Goal: Task Accomplishment & Management: Manage account settings

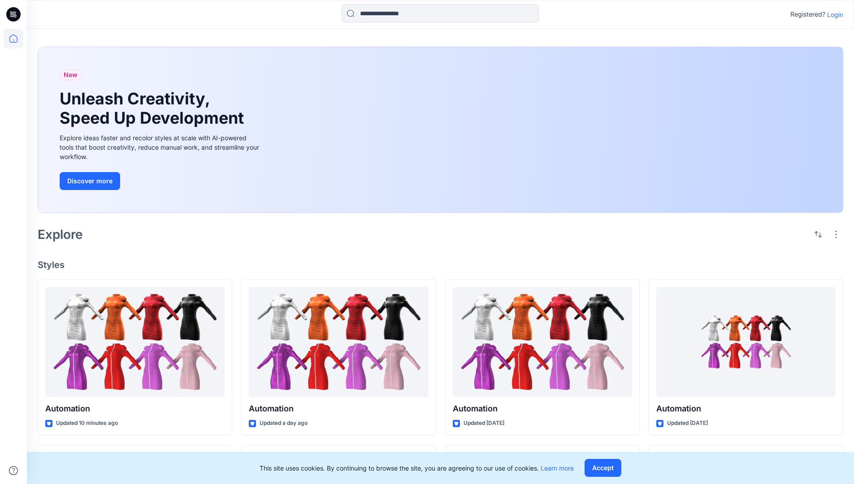
click at [833, 14] on p "Login" at bounding box center [835, 14] width 16 height 9
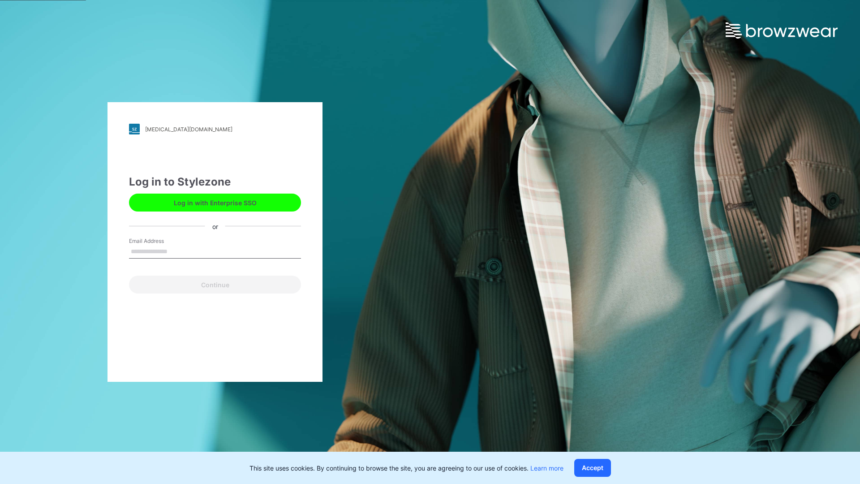
click at [177, 251] on input "Email Address" at bounding box center [215, 251] width 172 height 13
type input "**********"
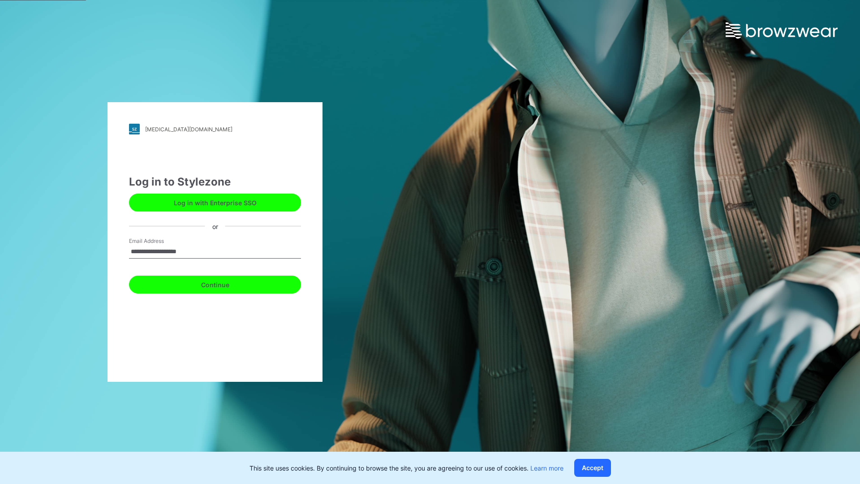
click at [225, 283] on button "Continue" at bounding box center [215, 285] width 172 height 18
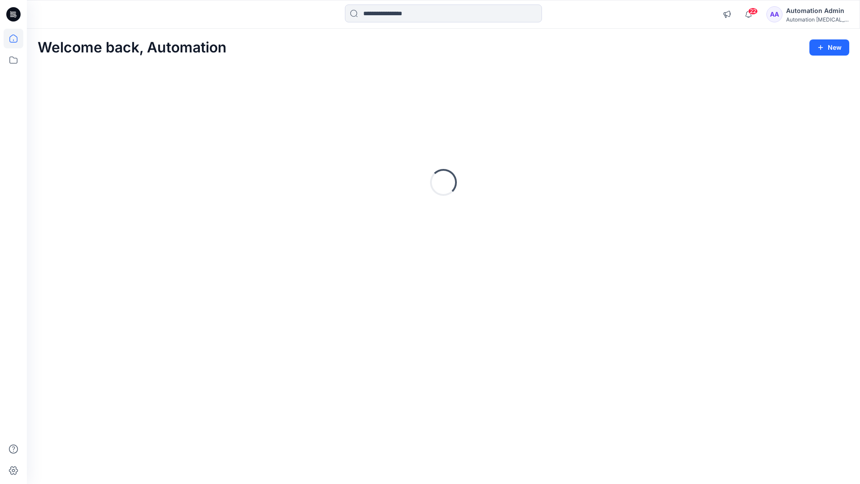
click at [17, 39] on icon at bounding box center [13, 39] width 8 height 8
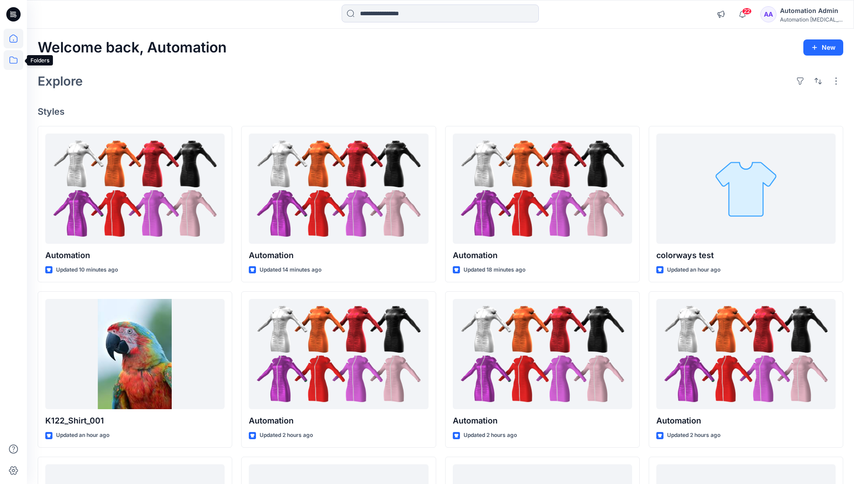
click at [16, 59] on icon at bounding box center [14, 60] width 20 height 20
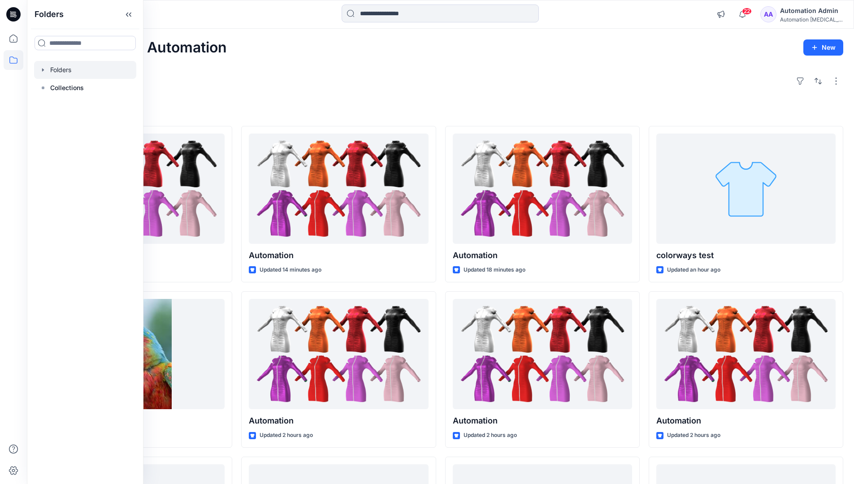
click at [65, 69] on div at bounding box center [85, 70] width 102 height 18
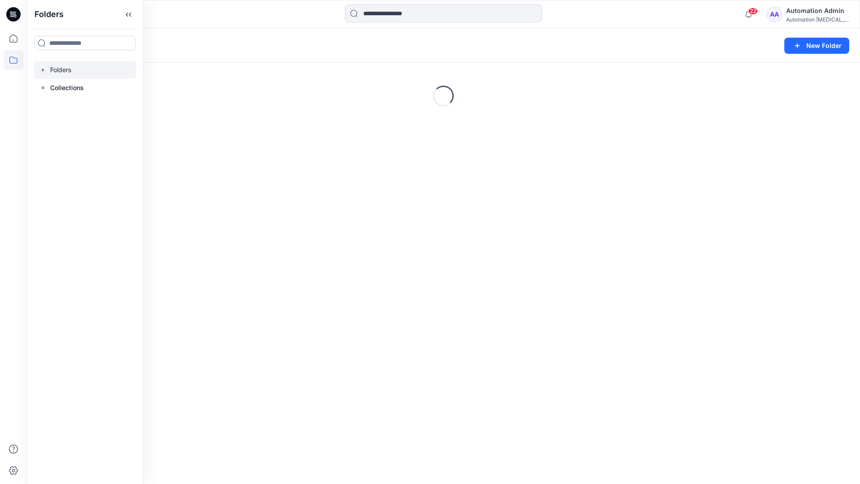
click at [373, 290] on div "Folders New Folder Loading..." at bounding box center [443, 256] width 833 height 455
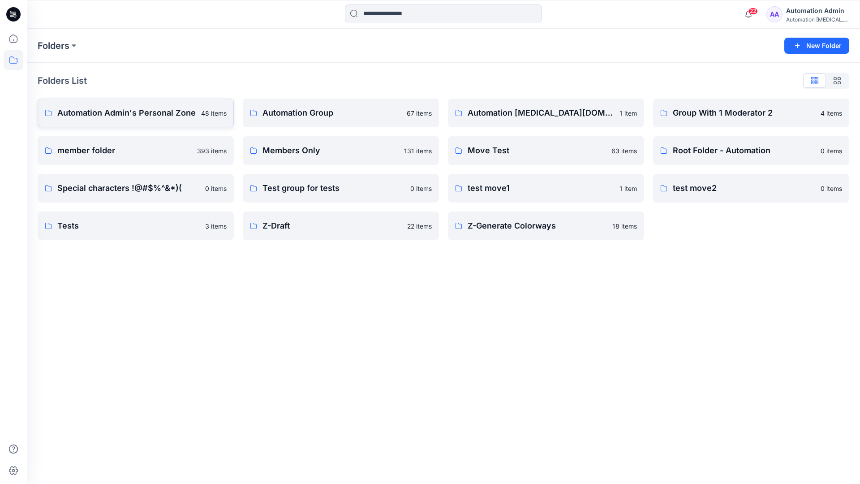
click at [152, 117] on p "Automation Admin's Personal Zone" at bounding box center [126, 113] width 138 height 13
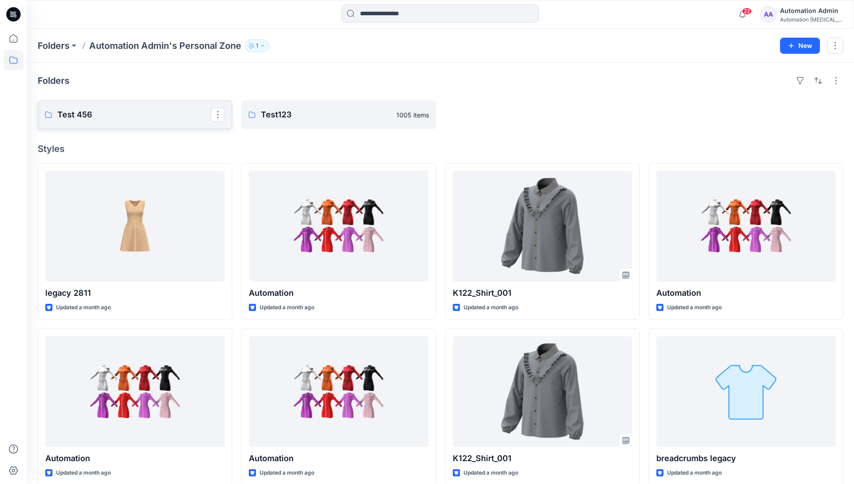
click at [130, 121] on link "Test 456" at bounding box center [135, 114] width 194 height 29
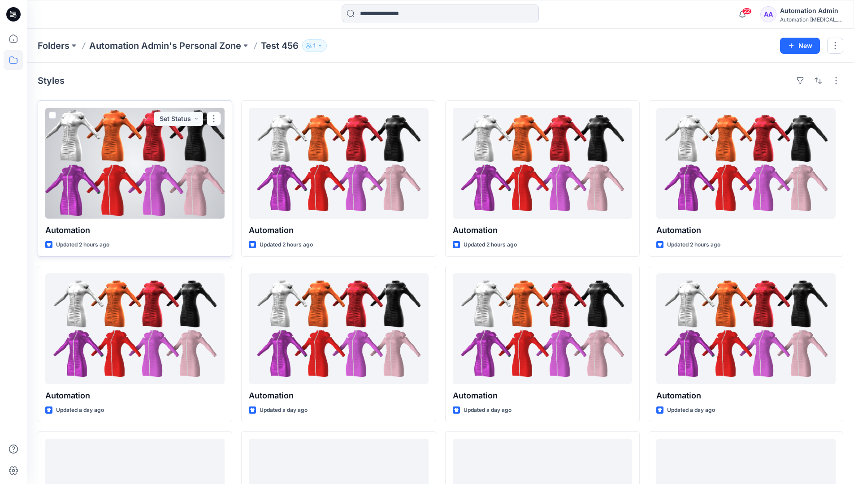
click at [53, 116] on span at bounding box center [52, 115] width 7 height 7
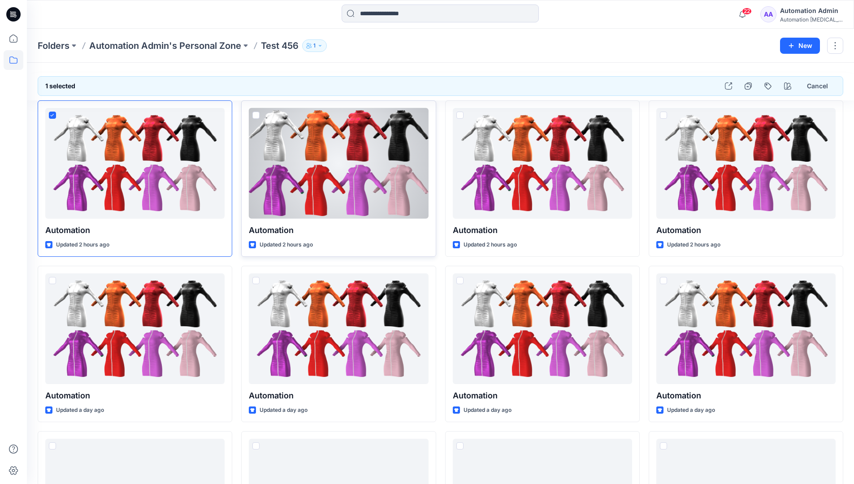
click at [256, 115] on span at bounding box center [255, 115] width 7 height 7
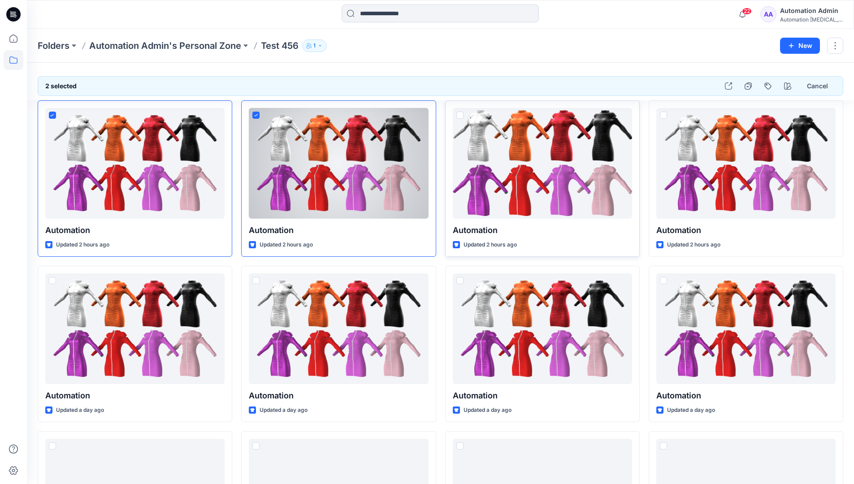
click at [459, 116] on span at bounding box center [459, 115] width 7 height 7
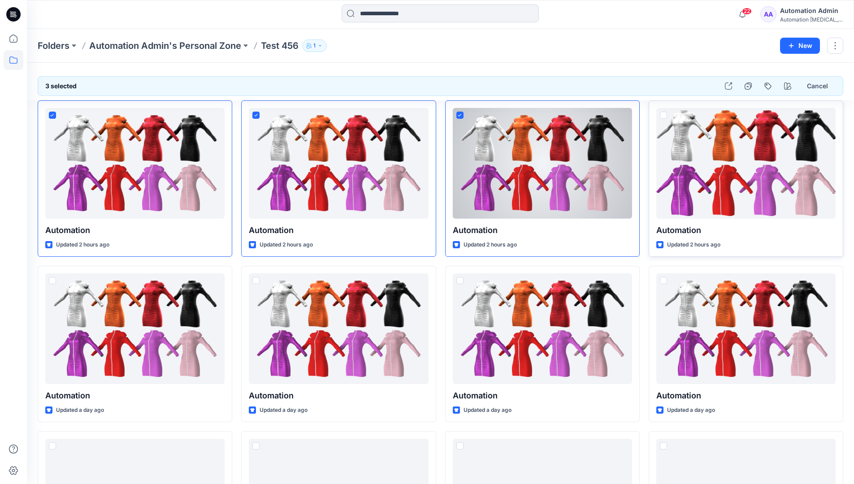
click at [665, 114] on span at bounding box center [663, 115] width 7 height 7
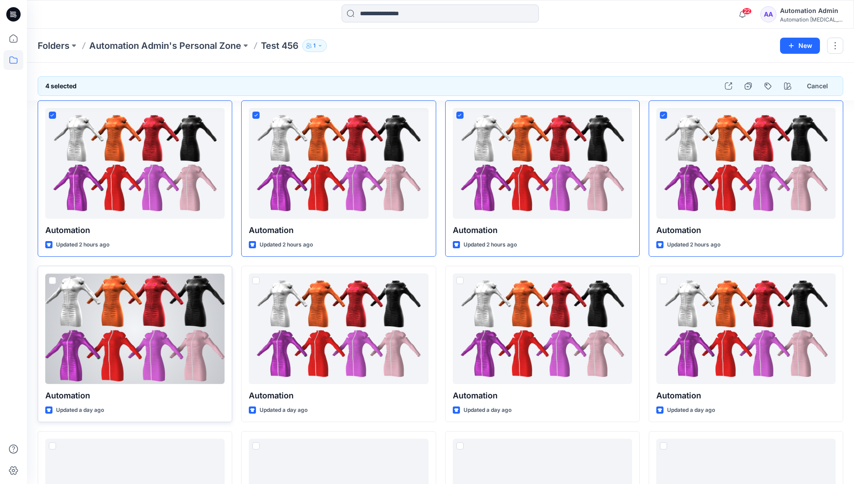
click at [53, 283] on span at bounding box center [52, 280] width 7 height 7
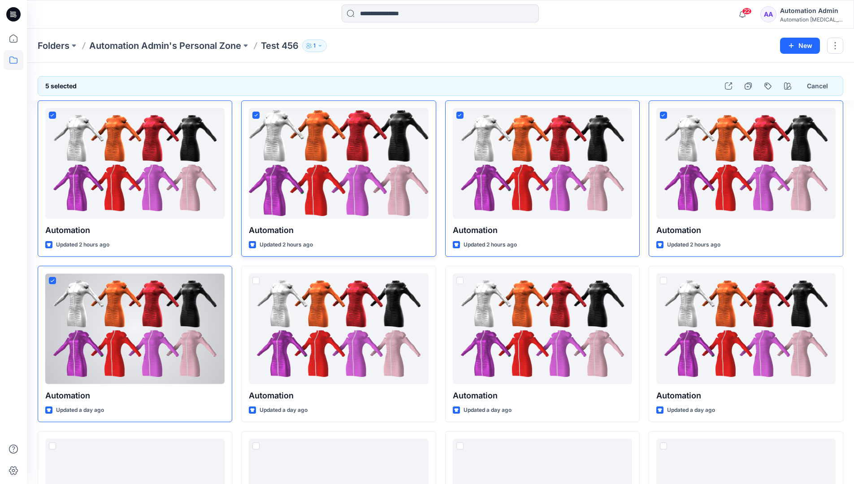
click at [257, 115] on icon at bounding box center [256, 115] width 4 height 3
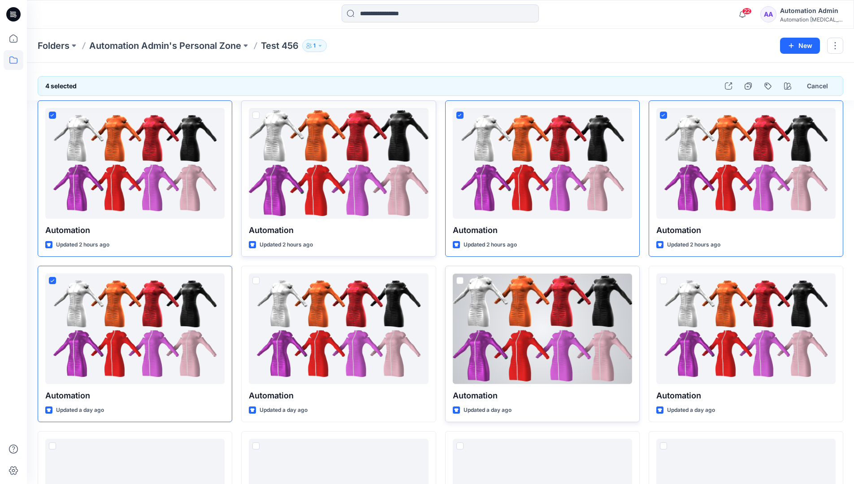
click at [460, 283] on span at bounding box center [459, 280] width 7 height 7
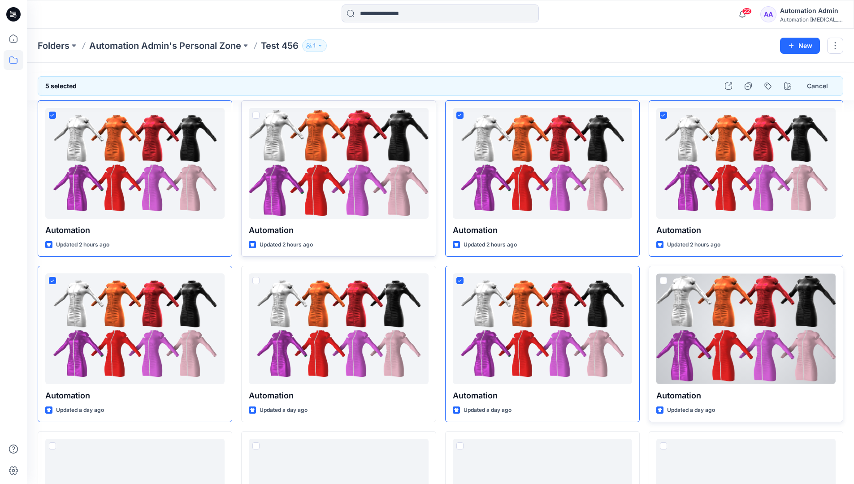
click at [665, 281] on span at bounding box center [663, 280] width 7 height 7
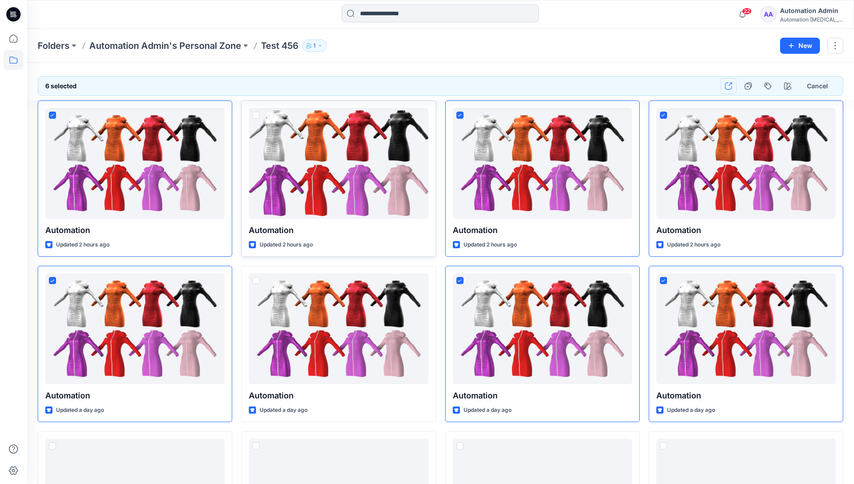
click at [730, 88] on icon "button" at bounding box center [728, 85] width 7 height 7
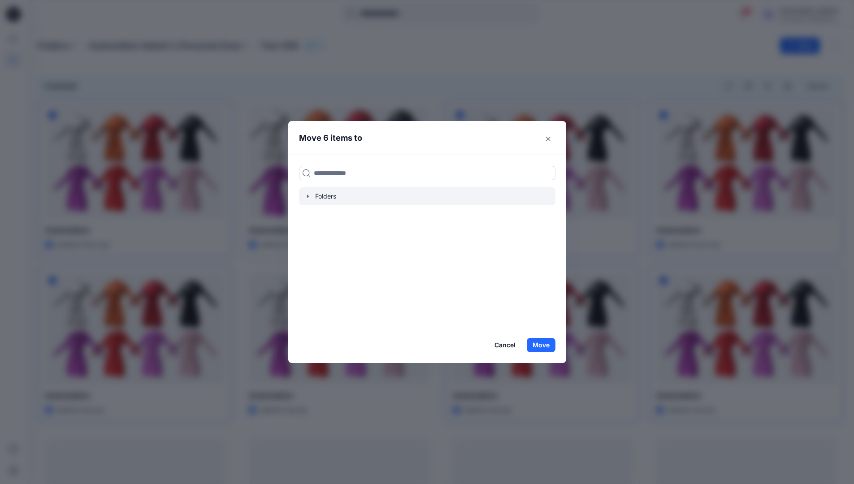
click at [311, 199] on icon "button" at bounding box center [307, 196] width 7 height 7
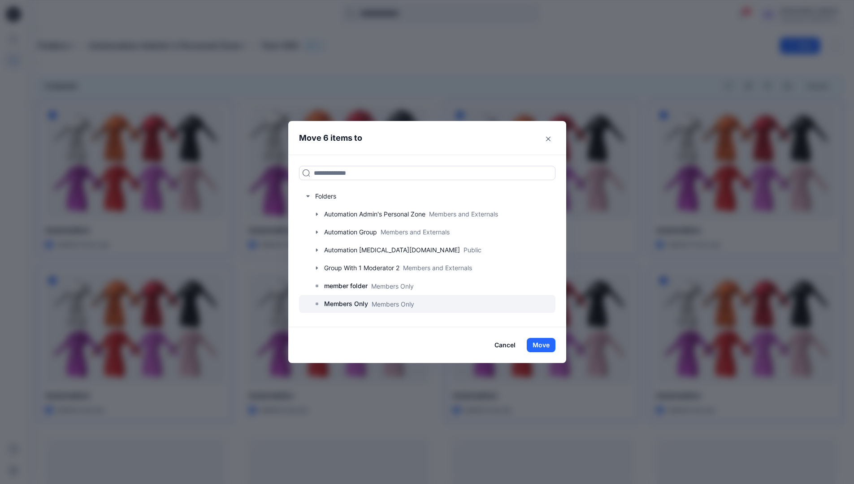
click at [352, 301] on p "Members Only" at bounding box center [346, 303] width 44 height 11
click at [540, 342] on button "Move" at bounding box center [541, 345] width 29 height 14
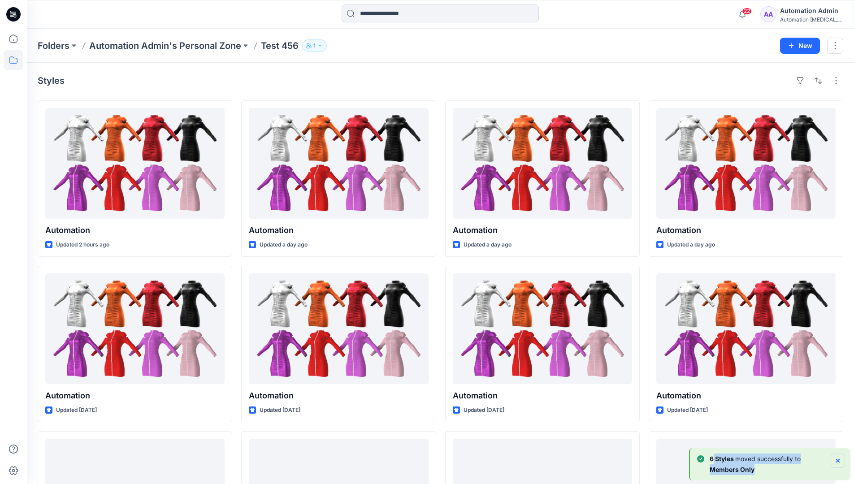
drag, startPoint x: 540, startPoint y: 342, endPoint x: 837, endPoint y: 459, distance: 318.4
click at [837, 459] on div "6 [PERSON_NAME] moved successfully to Members Only" at bounding box center [771, 464] width 148 height 22
click at [837, 459] on icon "Notifications-bottom-right" at bounding box center [838, 461] width 4 height 4
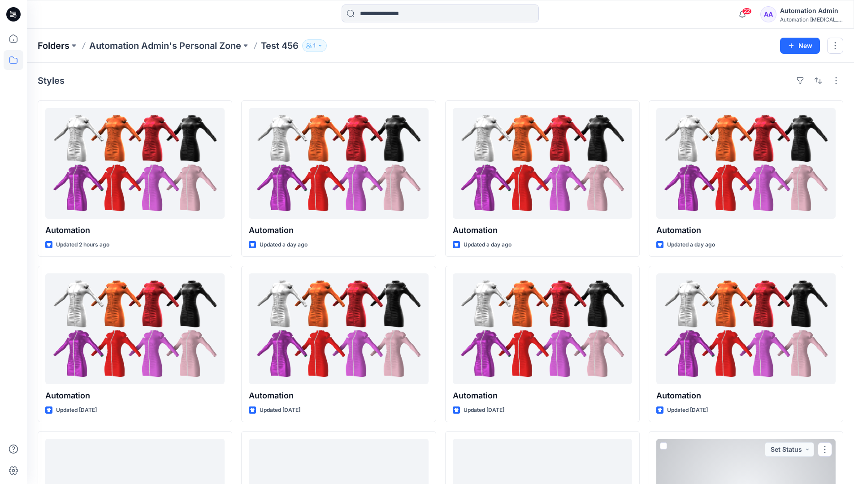
click at [54, 45] on p "Folders" at bounding box center [54, 45] width 32 height 13
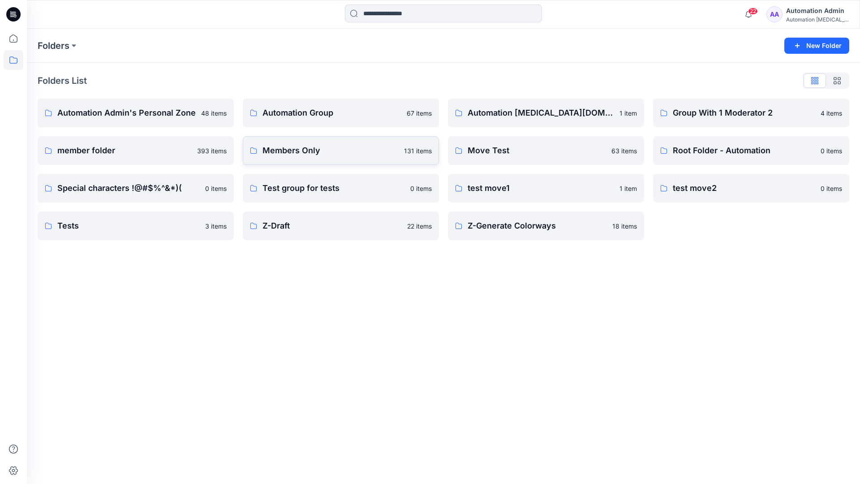
click at [290, 154] on p "Members Only" at bounding box center [331, 150] width 136 height 13
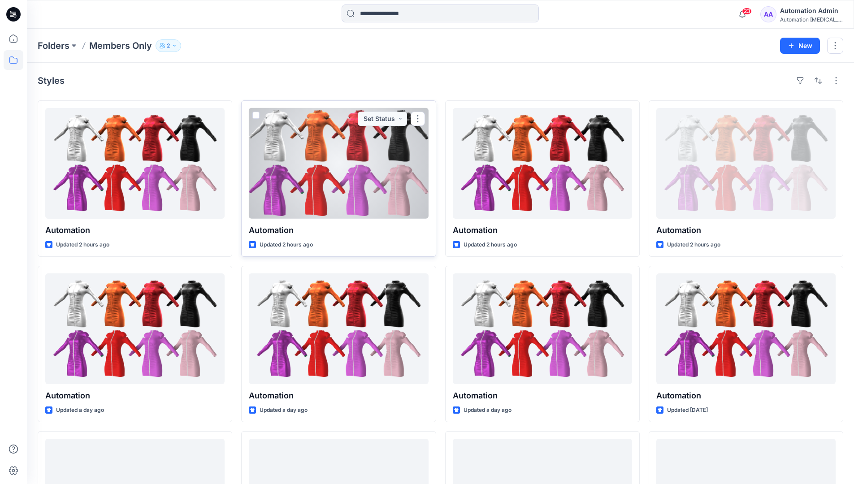
click at [255, 117] on span at bounding box center [255, 115] width 7 height 7
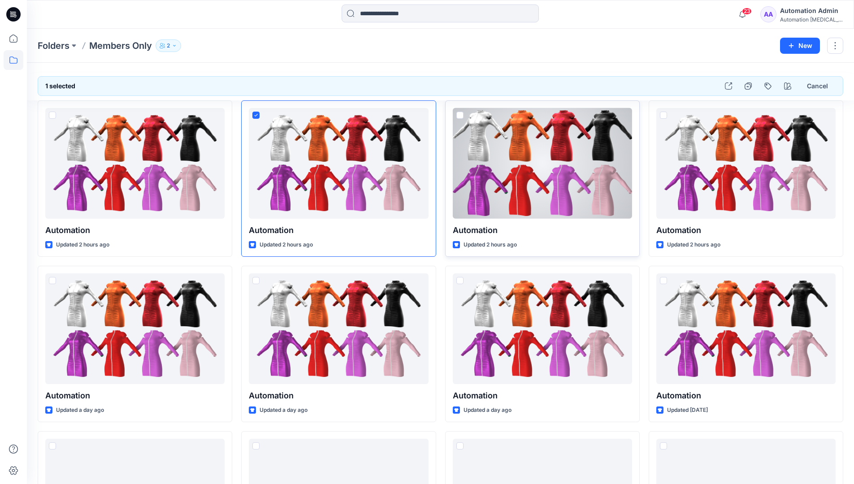
click at [462, 118] on span at bounding box center [459, 115] width 7 height 7
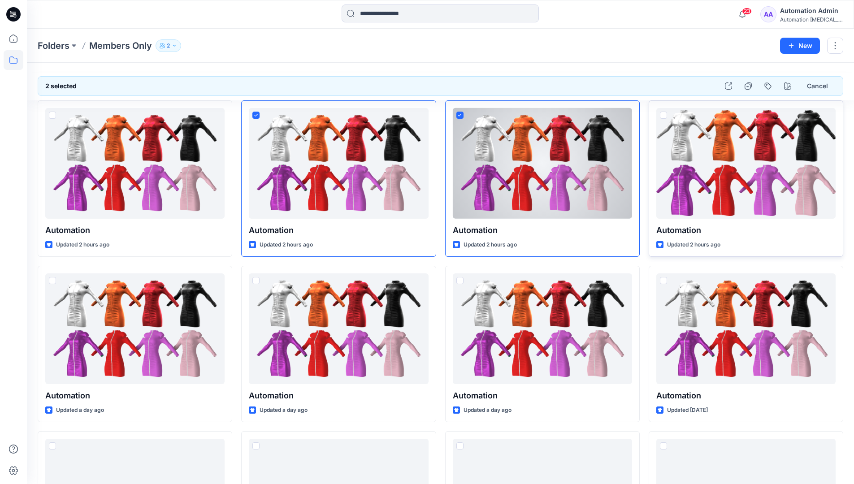
click at [662, 115] on span at bounding box center [663, 115] width 7 height 7
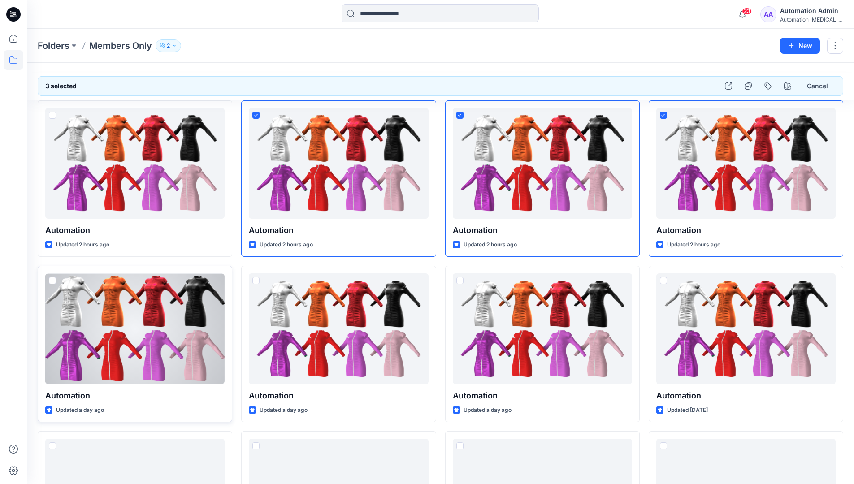
click at [52, 280] on span at bounding box center [52, 280] width 7 height 7
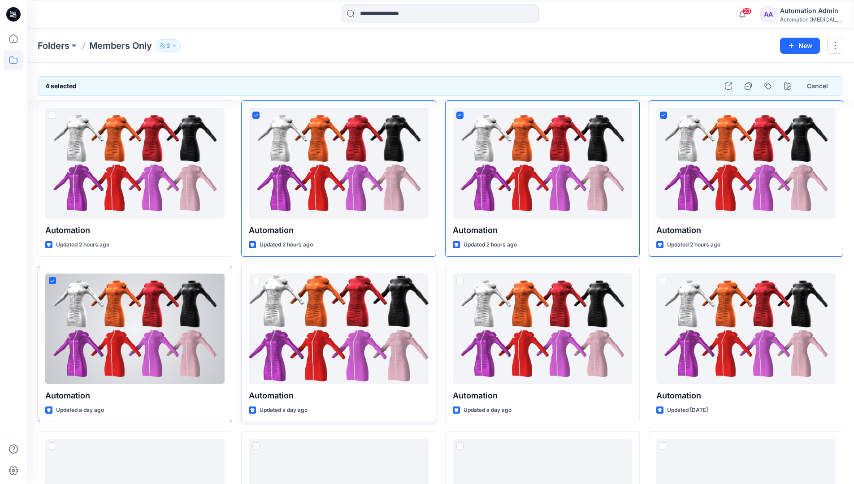
click at [256, 281] on span at bounding box center [255, 280] width 7 height 7
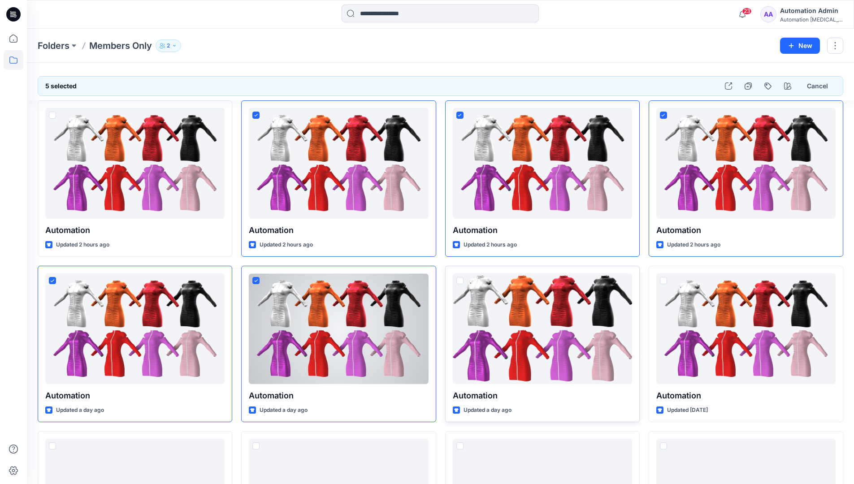
click at [460, 281] on span at bounding box center [459, 280] width 7 height 7
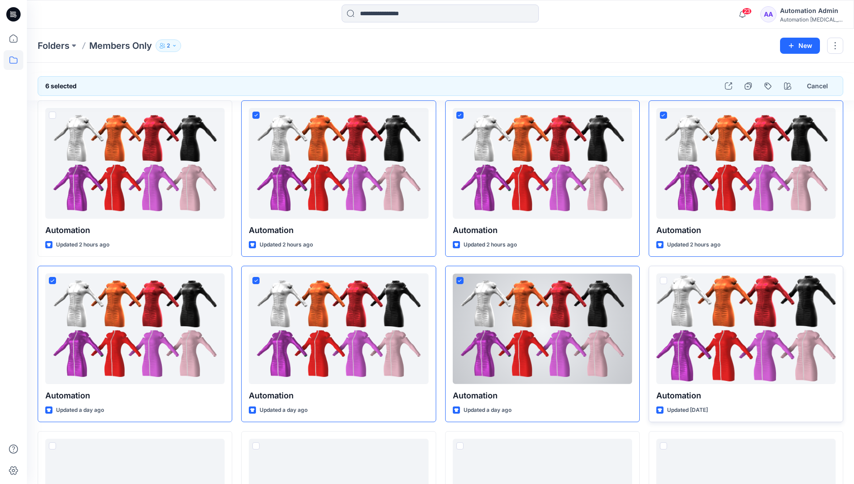
click at [664, 280] on span at bounding box center [663, 280] width 7 height 7
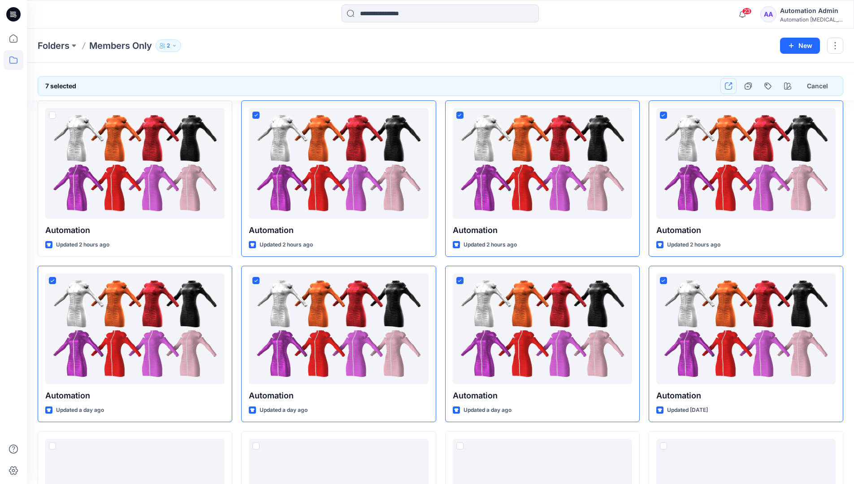
click at [726, 85] on icon "button" at bounding box center [728, 85] width 7 height 7
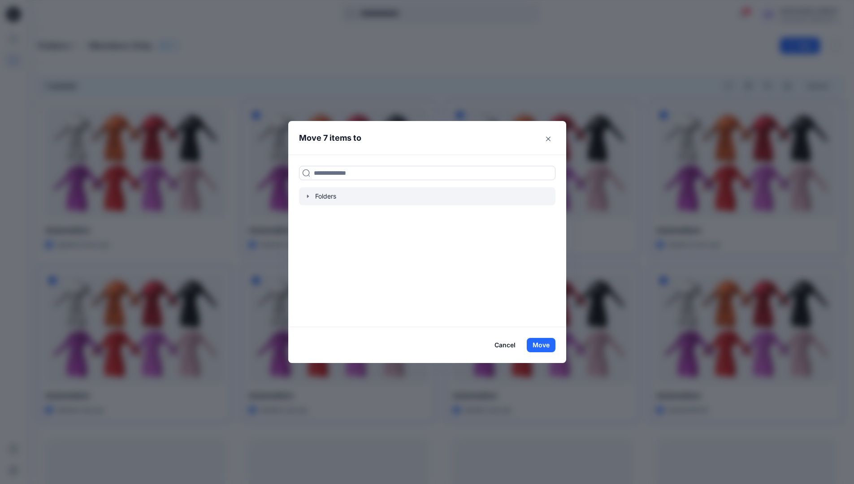
click at [308, 196] on icon "button" at bounding box center [307, 195] width 2 height 3
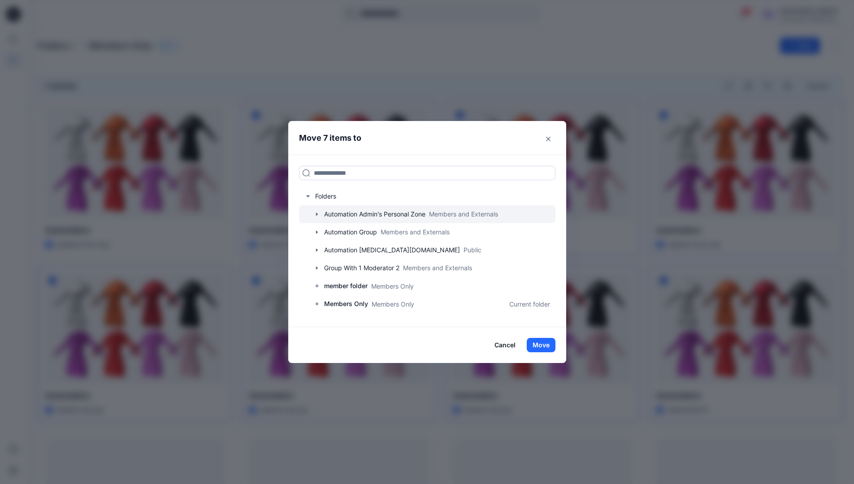
click at [317, 214] on icon "button" at bounding box center [316, 213] width 2 height 3
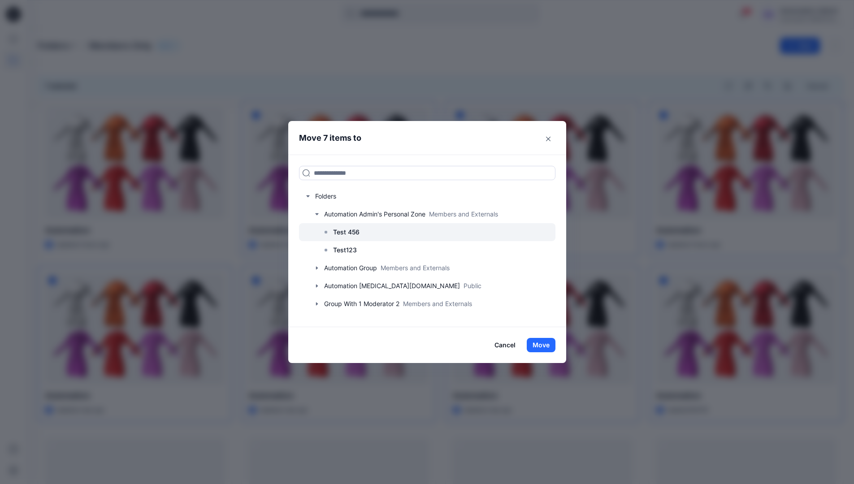
click at [350, 234] on p "Test 456" at bounding box center [346, 232] width 26 height 11
click at [540, 346] on button "Move" at bounding box center [541, 345] width 29 height 14
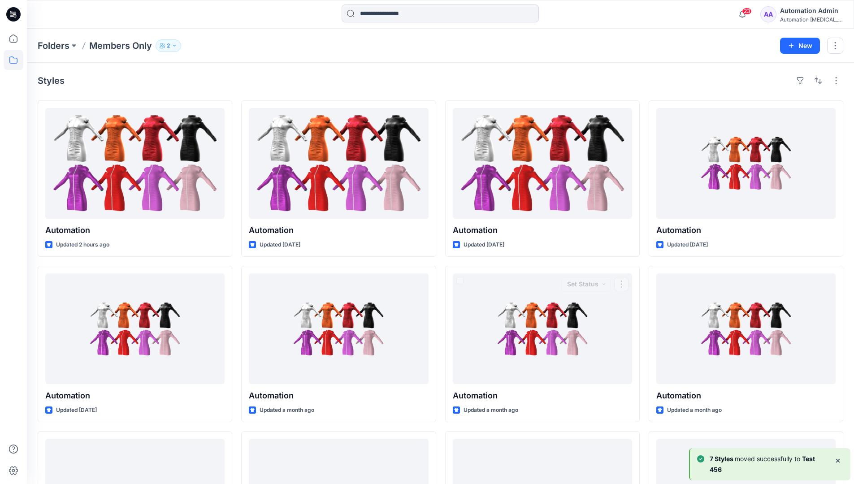
click at [730, 459] on b "7 Styles" at bounding box center [721, 459] width 25 height 8
drag, startPoint x: 730, startPoint y: 459, endPoint x: 792, endPoint y: 461, distance: 61.9
click at [792, 461] on p "7 [PERSON_NAME] moved successfully to Test 456" at bounding box center [767, 464] width 117 height 22
click at [801, 15] on div "Automation Admin" at bounding box center [811, 10] width 63 height 11
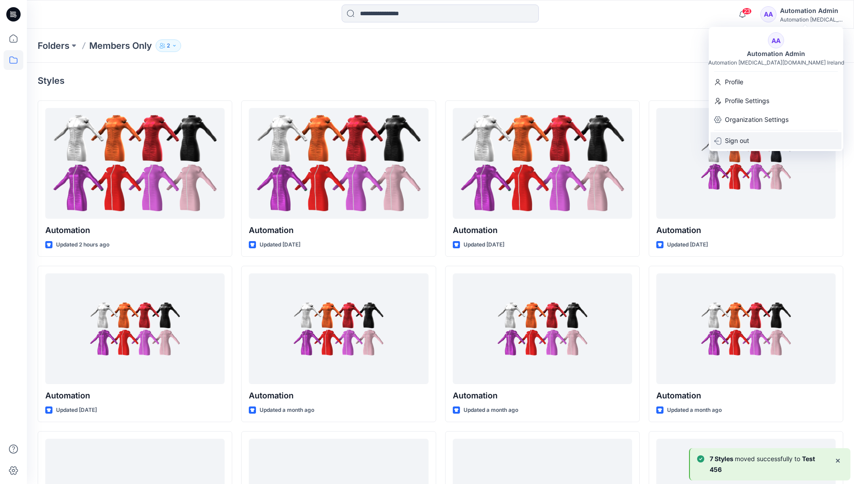
click at [747, 139] on p "Sign out" at bounding box center [737, 140] width 24 height 17
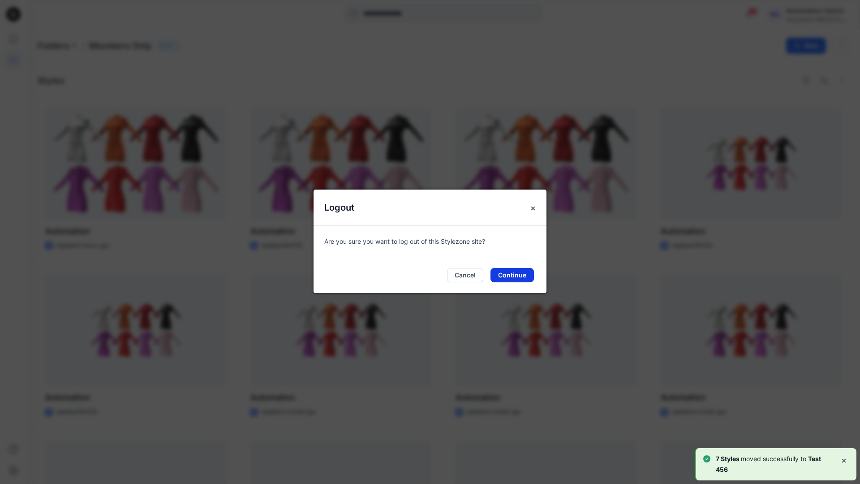
click at [522, 278] on button "Continue" at bounding box center [512, 275] width 43 height 14
